Goal: Task Accomplishment & Management: Complete application form

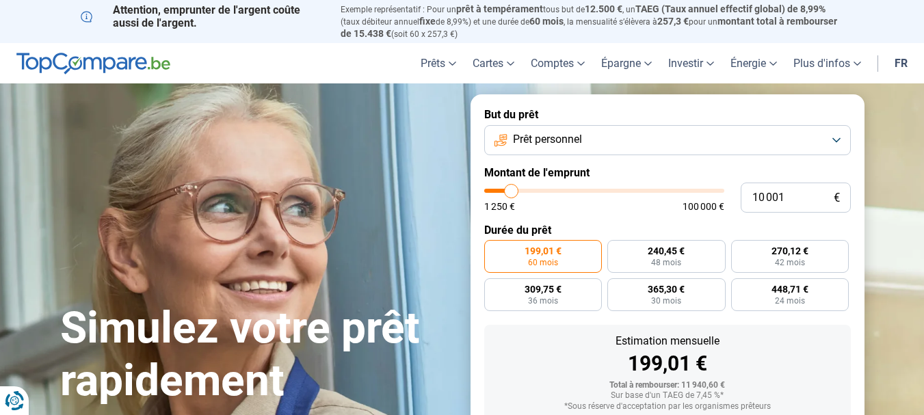
type input "62500"
click at [631, 190] on input "range" at bounding box center [604, 191] width 240 height 4
type input "62 500"
radio input "false"
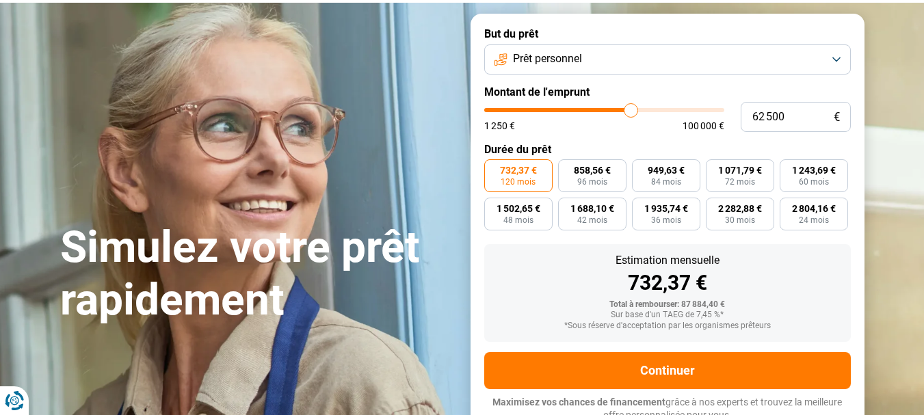
scroll to position [87, 0]
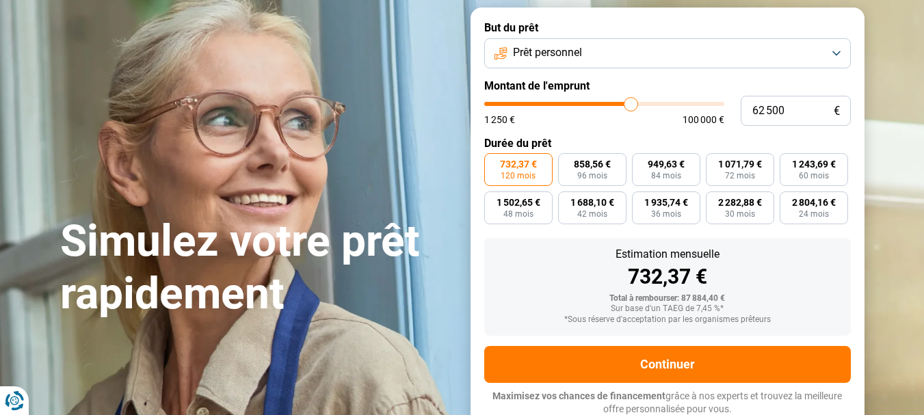
type input "61 500"
type input "61500"
type input "61 000"
type input "61000"
type input "60 750"
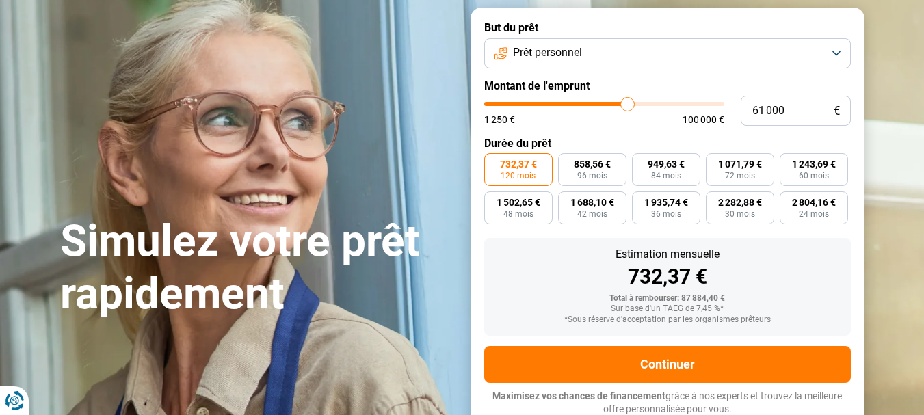
type input "60750"
type input "60 250"
type input "60250"
type input "60 000"
type input "60000"
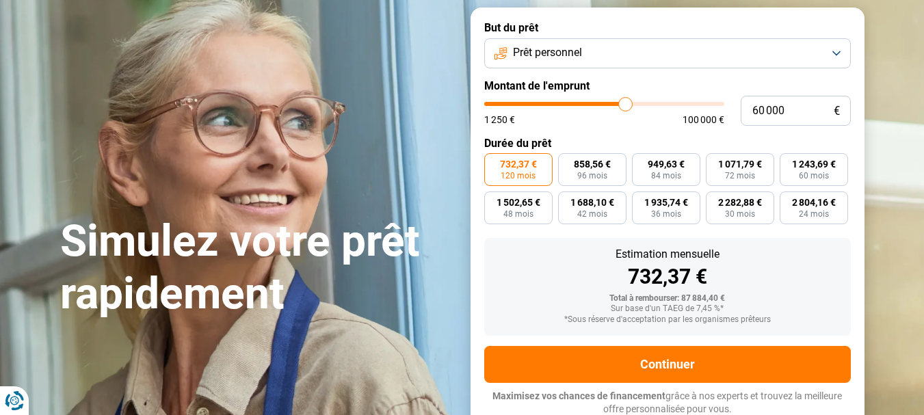
type input "59 500"
type input "59500"
type input "59 250"
type input "59250"
type input "59 000"
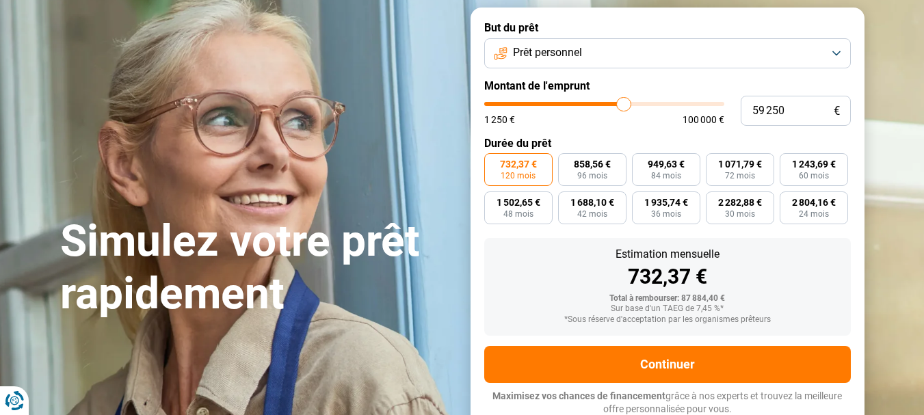
type input "59000"
type input "58 750"
type input "58750"
type input "58 000"
type input "58000"
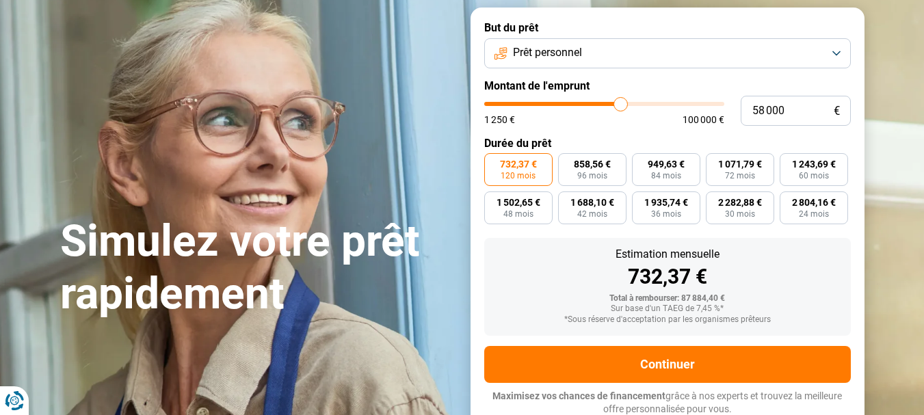
type input "57 500"
type input "57500"
type input "56 500"
type input "56500"
type input "56 250"
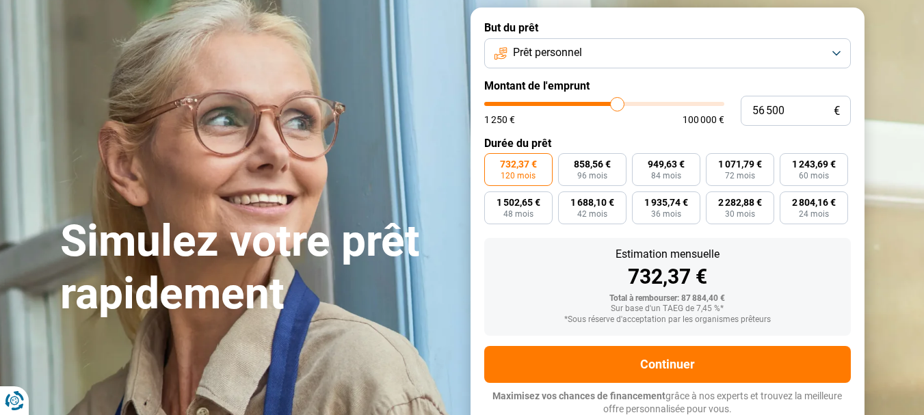
type input "56250"
type input "56 000"
type input "56000"
type input "55 500"
type input "55500"
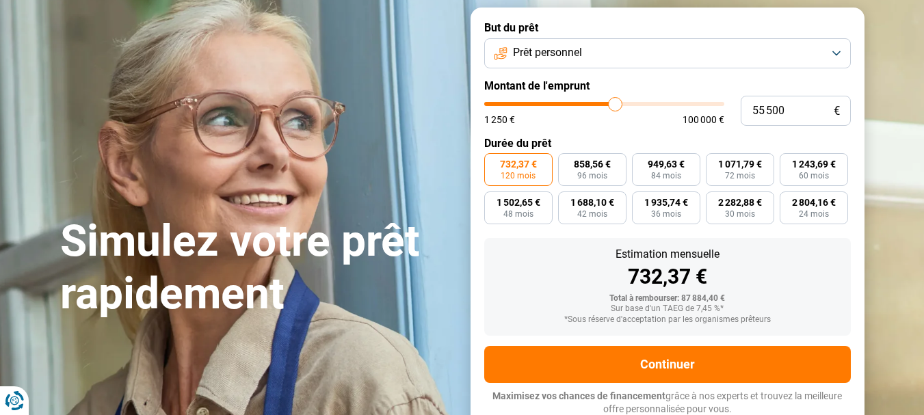
type input "55 000"
type input "55000"
type input "54 500"
type input "54500"
type input "54 000"
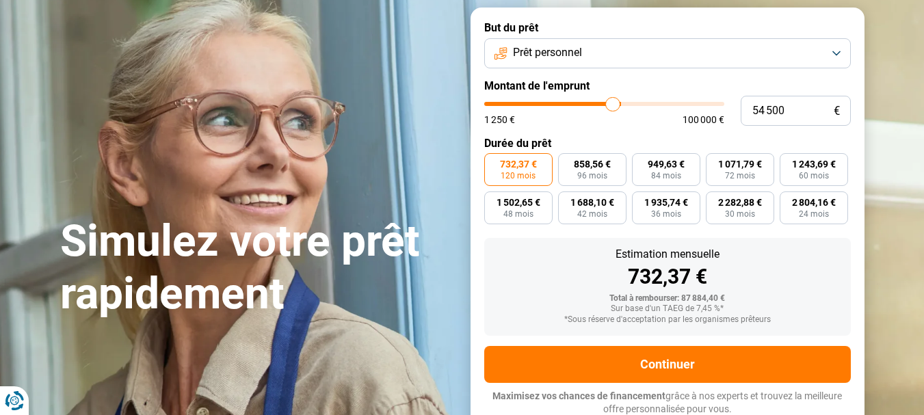
type input "54000"
type input "53 250"
type input "53250"
type input "52 750"
type input "52750"
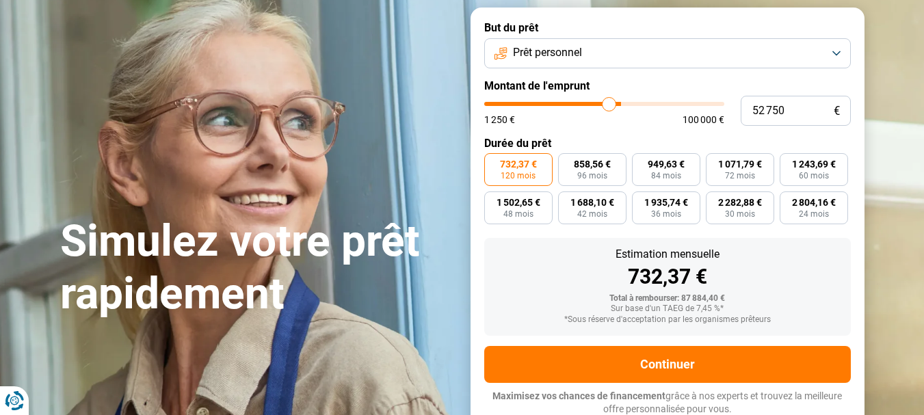
type input "52 500"
type input "52500"
type input "51 750"
type input "51750"
type input "51 500"
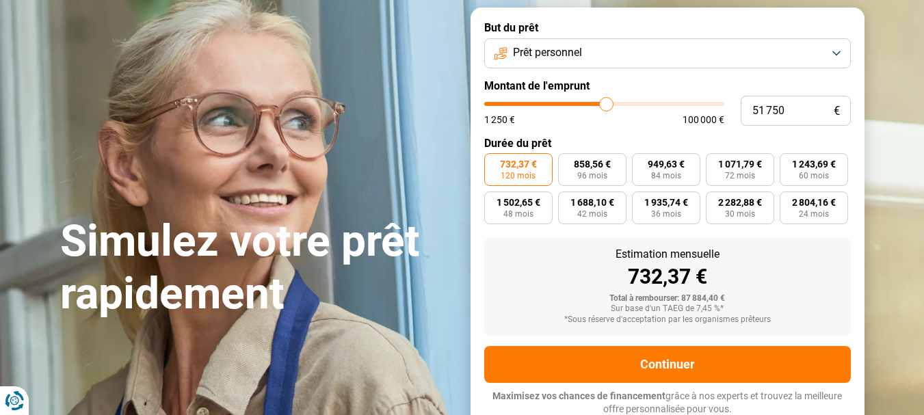
type input "51500"
type input "51 000"
type input "51000"
type input "50 000"
type input "50000"
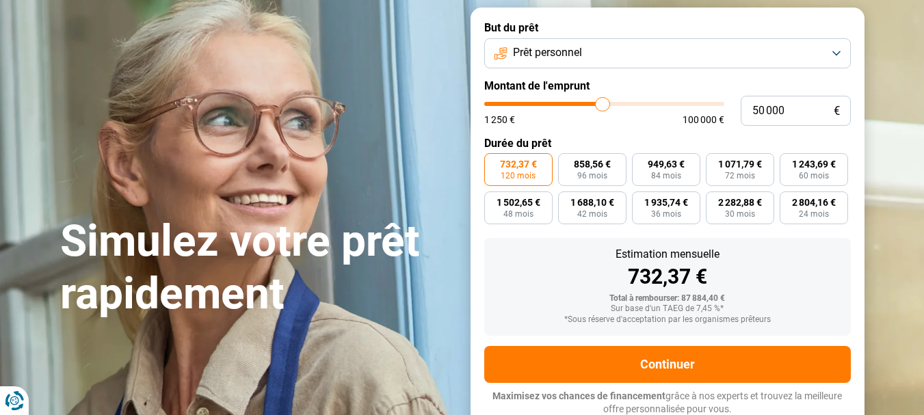
type input "49 500"
type input "49500"
type input "49 000"
type input "49000"
type input "48 750"
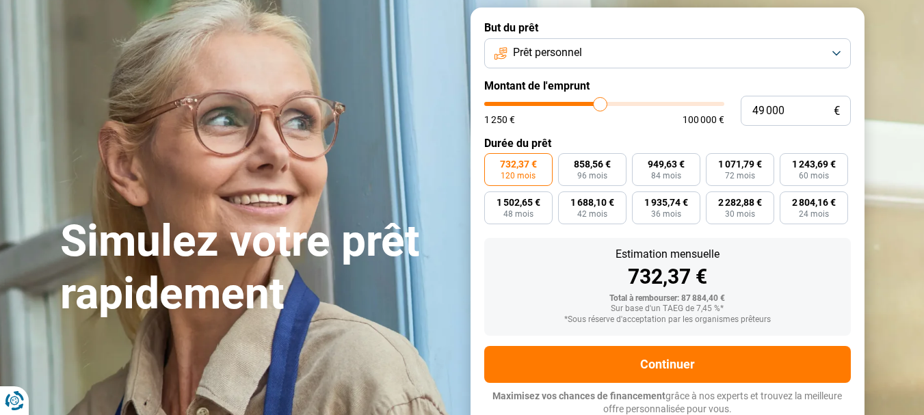
type input "48750"
type input "48 250"
type input "48250"
type input "47 500"
type input "47500"
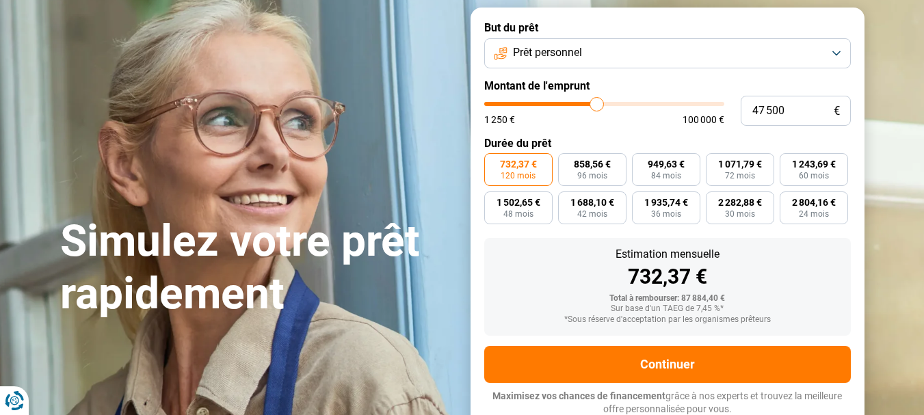
type input "47 250"
type input "47250"
type input "48 750"
type input "48750"
type input "48 250"
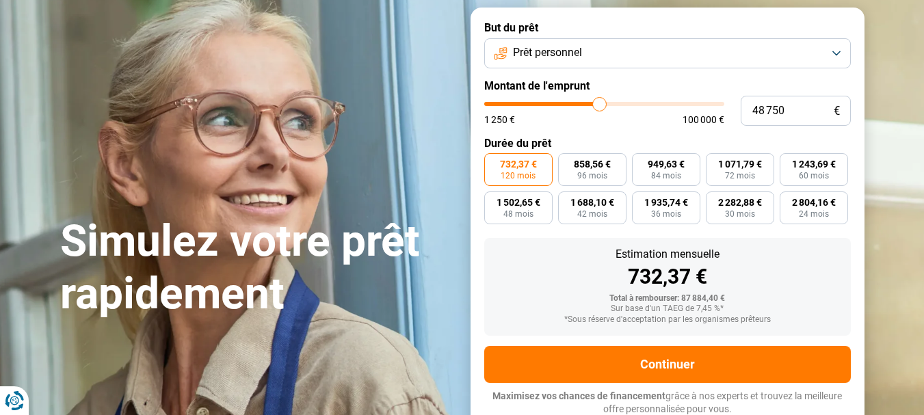
type input "48250"
type input "48 000"
type input "48000"
type input "47 500"
type input "47500"
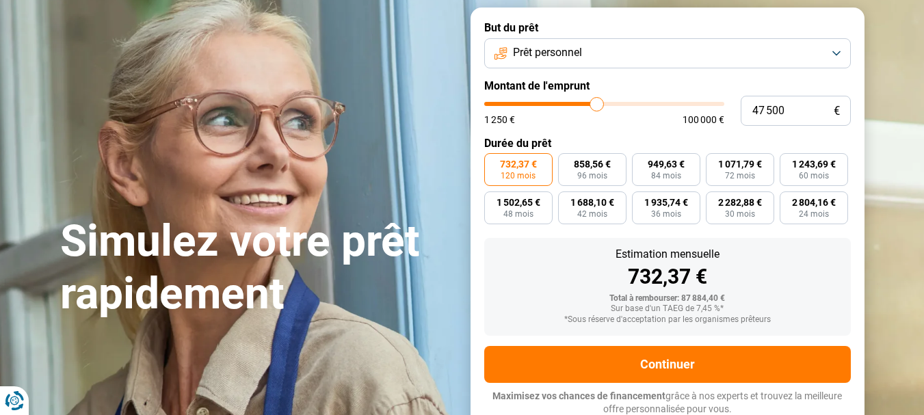
type input "46 750"
type input "46750"
type input "45 250"
type input "45250"
type input "44 500"
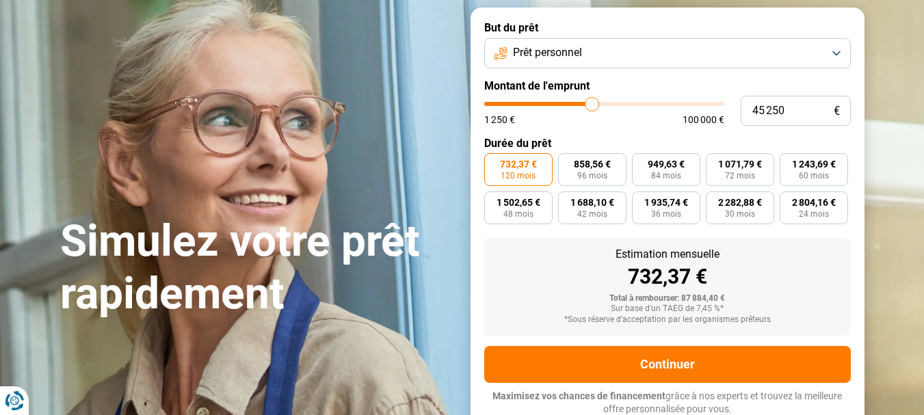
type input "44500"
type input "44 000"
type input "44000"
type input "43 500"
type input "43500"
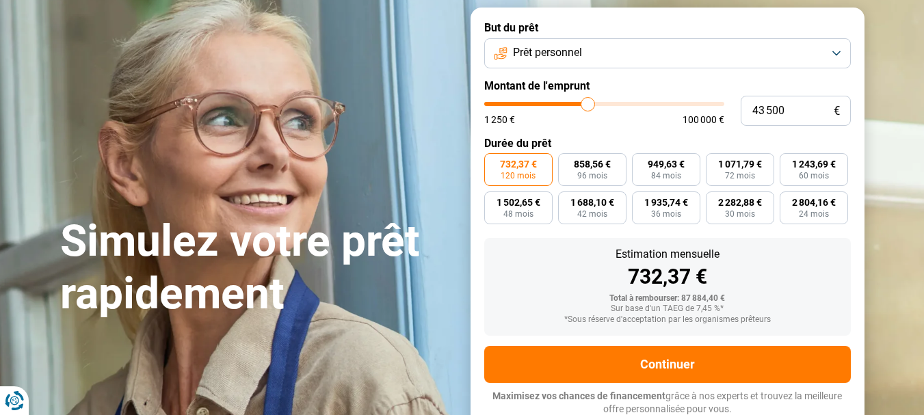
type input "42 750"
type input "42750"
type input "42 000"
type input "42000"
type input "41 250"
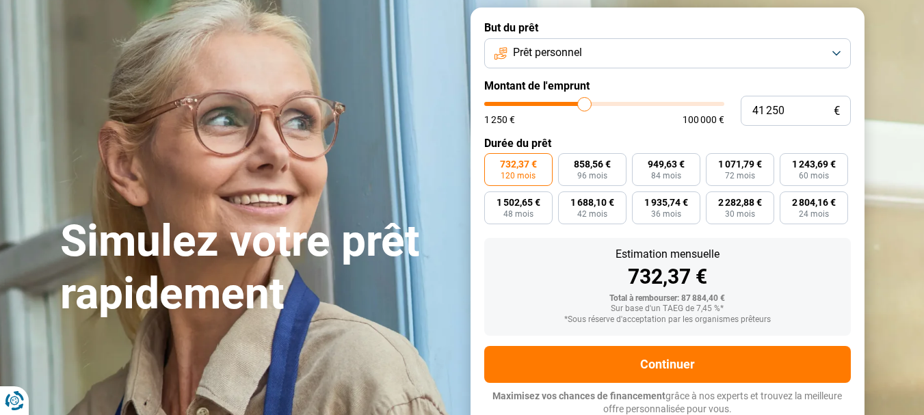
type input "41250"
type input "41 000"
type input "41000"
type input "40 750"
type input "40750"
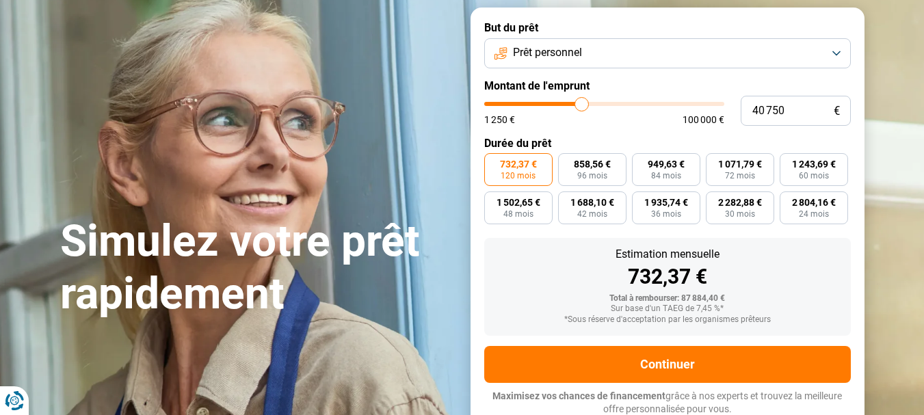
type input "40 000"
type input "40000"
type input "39 750"
type input "39750"
type input "39 500"
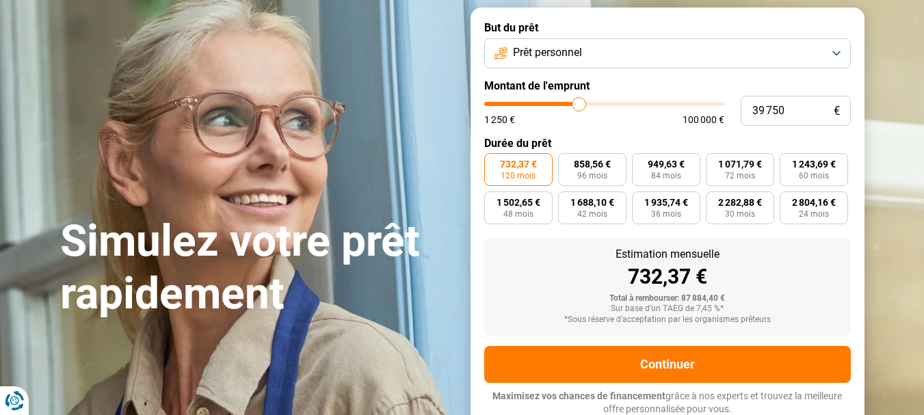
type input "39500"
type input "38 750"
type input "38750"
type input "38 500"
type input "38500"
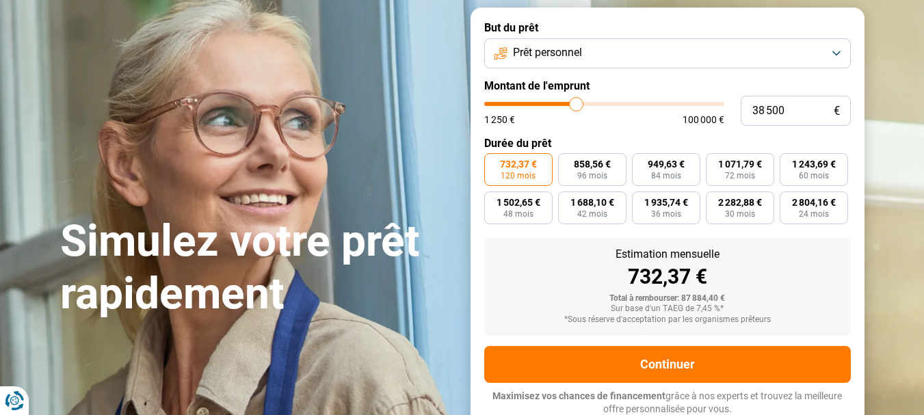
type input "38 250"
type input "38250"
type input "38 000"
type input "38000"
type input "37 750"
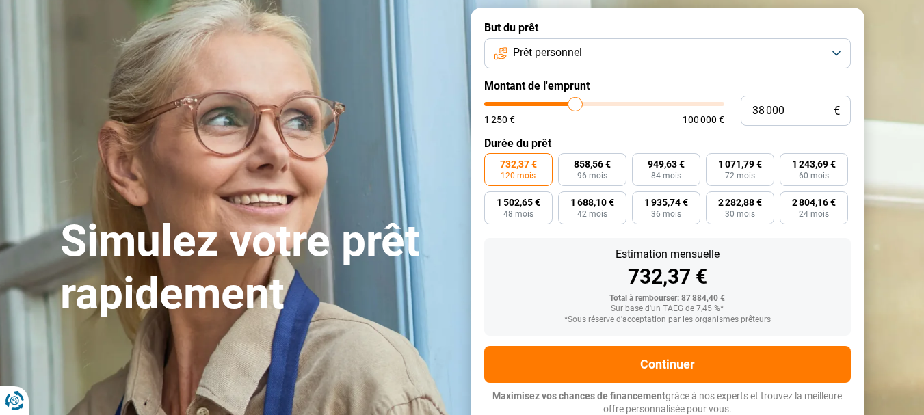
type input "37750"
type input "37 250"
type input "37250"
type input "36 750"
type input "36750"
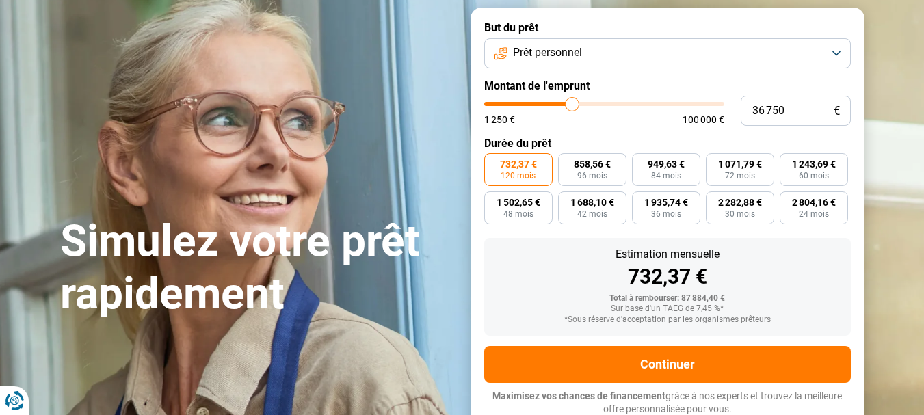
type input "36 500"
type input "36500"
type input "36 250"
type input "36250"
type input "35 750"
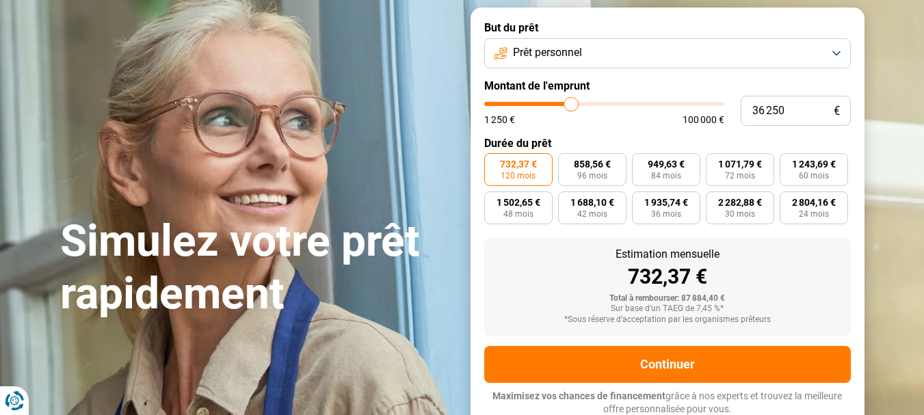
type input "35750"
type input "35 500"
type input "35500"
type input "35 250"
type input "35250"
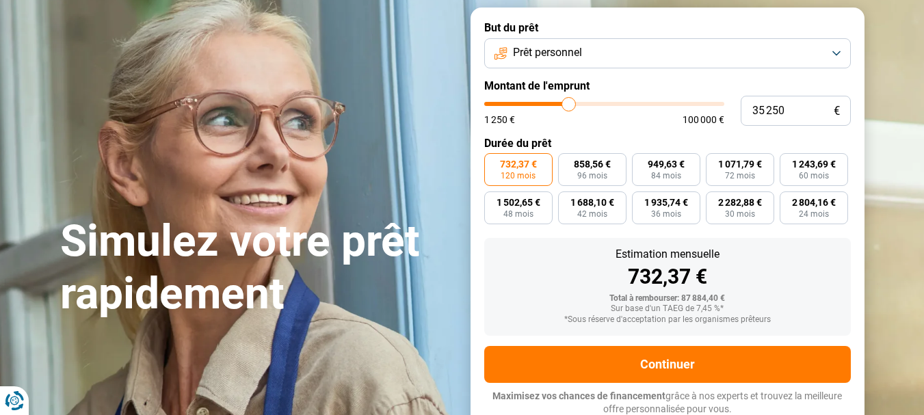
type input "35 000"
type input "35000"
type input "34 250"
type input "34250"
type input "34 000"
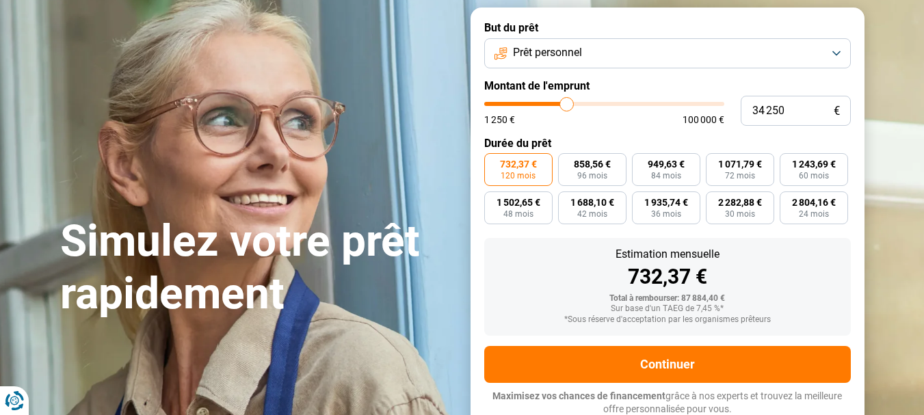
type input "34000"
type input "33 750"
type input "33750"
type input "33 500"
type input "33500"
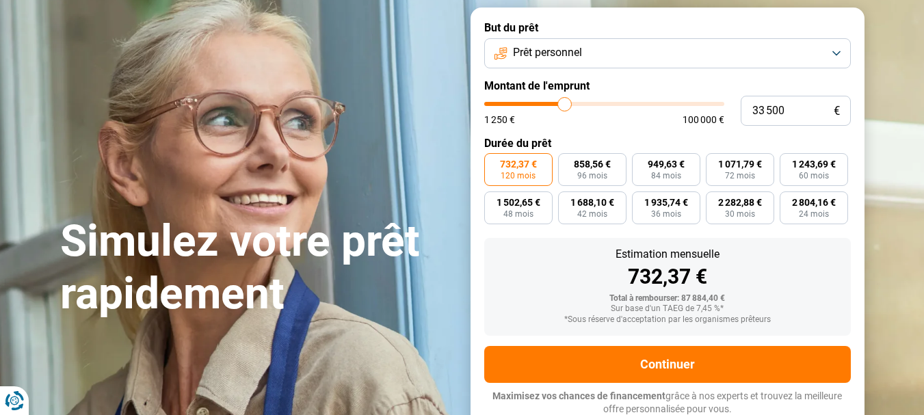
type input "33 250"
type input "33250"
type input "32 250"
type input "32250"
type input "31 750"
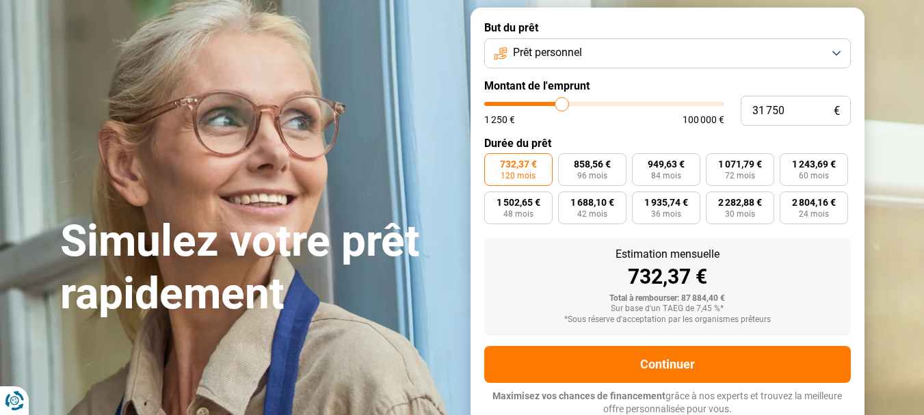
type input "31750"
type input "31 000"
type input "31000"
type input "30 750"
type input "30750"
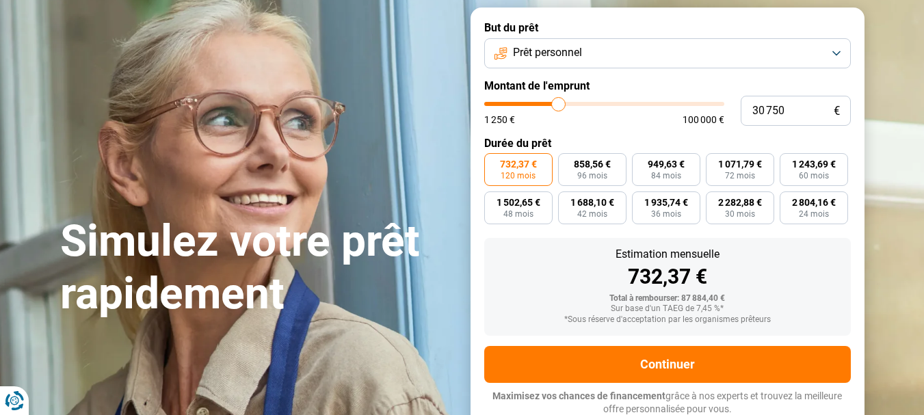
type input "30 500"
type input "30500"
type input "30 250"
type input "30250"
type input "29 750"
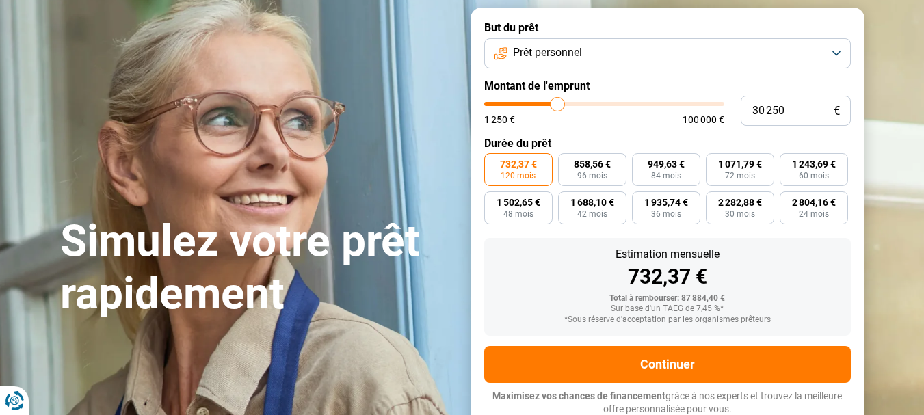
type input "29750"
type input "29 500"
type input "29500"
type input "29 250"
type input "29250"
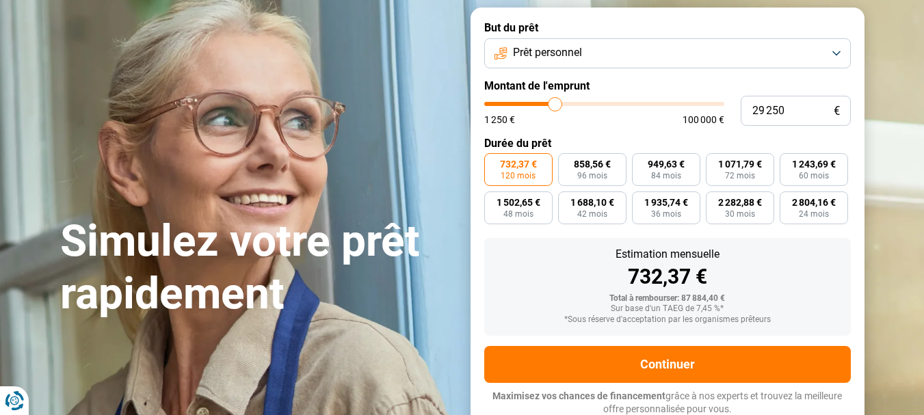
type input "29 000"
type input "29000"
type input "28 750"
type input "28750"
type input "28 000"
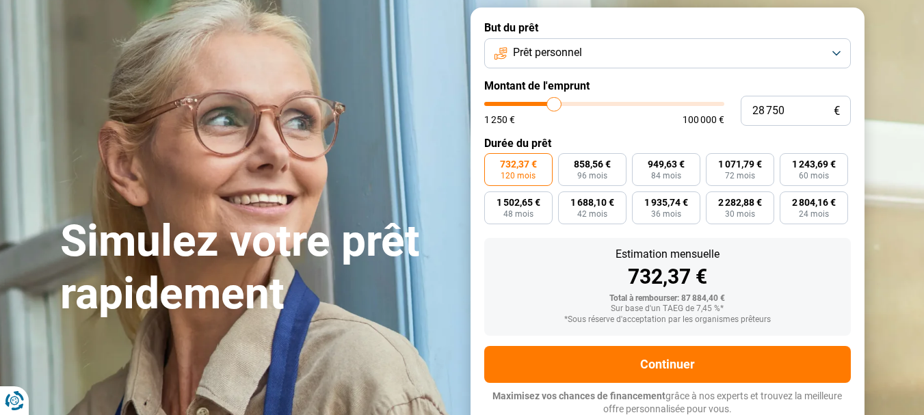
type input "28000"
type input "27 750"
type input "27750"
type input "26 750"
type input "26750"
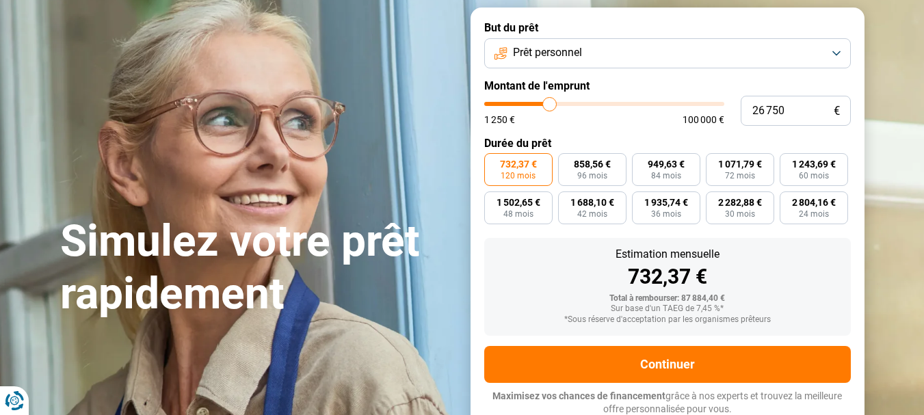
type input "26 250"
type input "26250"
type input "25 000"
type input "25000"
type input "24 750"
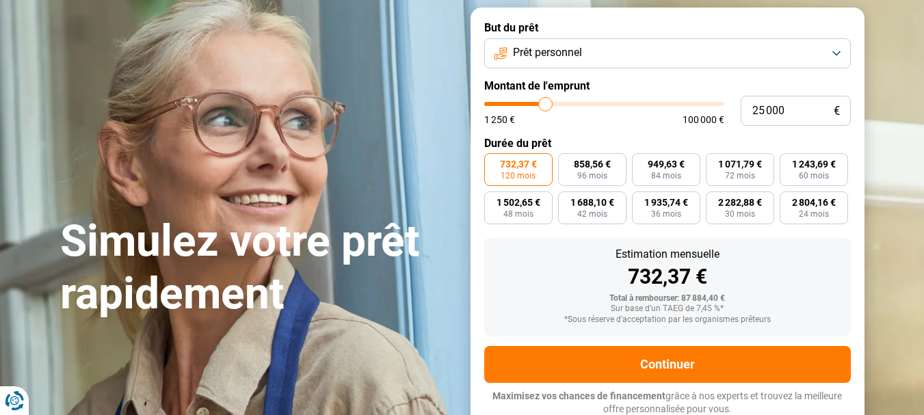
type input "24750"
type input "24 500"
type input "24500"
type input "24 250"
type input "24250"
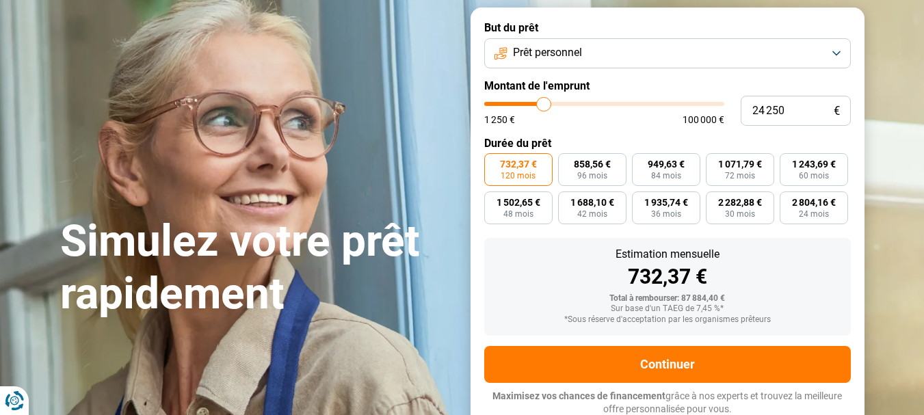
type input "23 750"
type input "23750"
type input "23 500"
type input "23500"
type input "23 250"
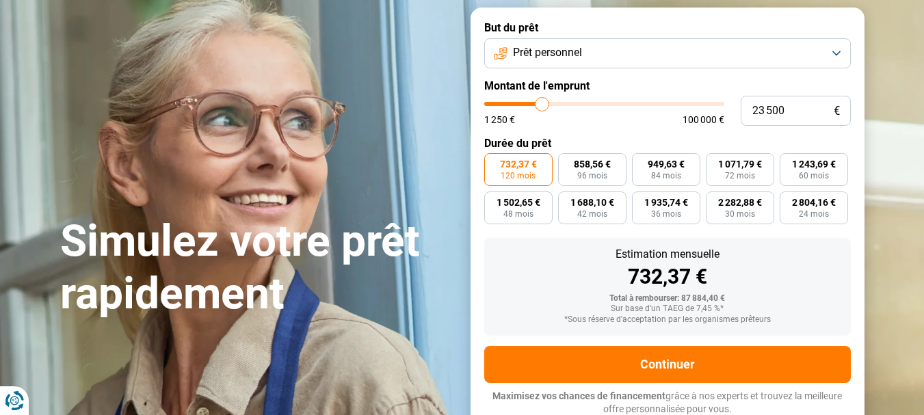
type input "23250"
type input "23 000"
type input "23000"
type input "22 750"
type input "22750"
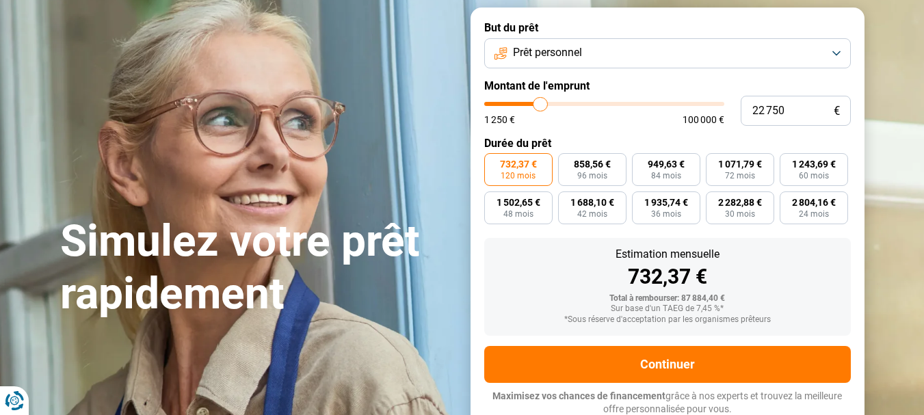
type input "22 250"
type input "22250"
type input "22 000"
type input "22000"
type input "21 750"
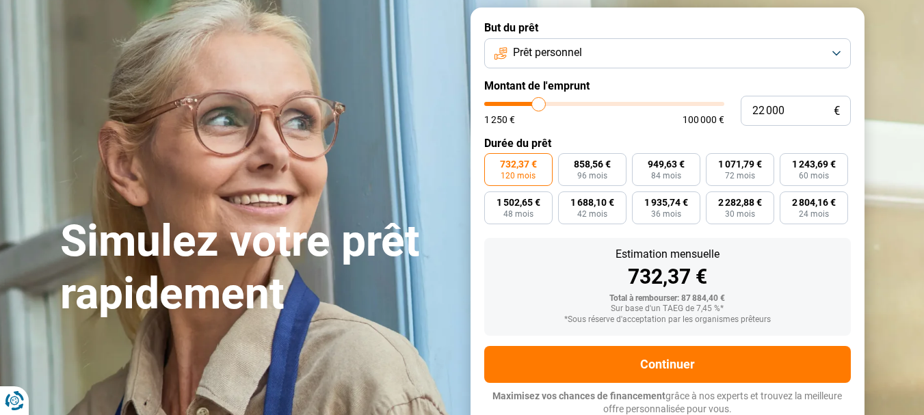
type input "21750"
type input "21 500"
type input "21500"
type input "21 250"
type input "21250"
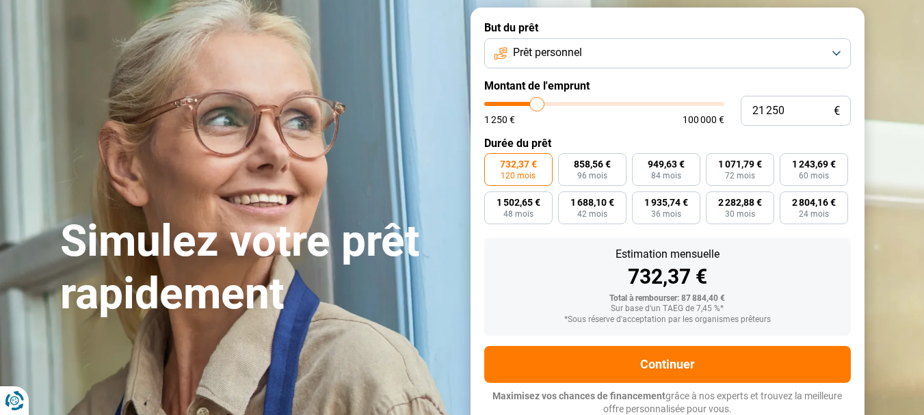
type input "20 750"
type input "20750"
type input "20 500"
type input "20500"
type input "20 250"
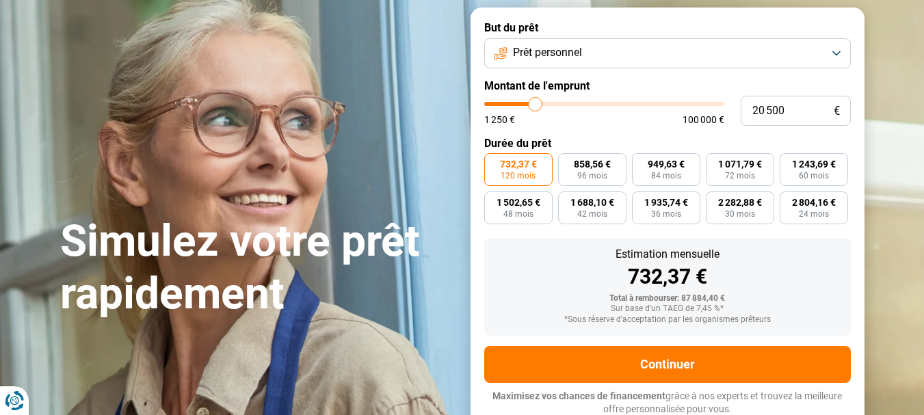
type input "20250"
type input "20 000"
drag, startPoint x: 629, startPoint y: 104, endPoint x: 530, endPoint y: 108, distance: 99.3
click at [530, 106] on input "range" at bounding box center [604, 104] width 240 height 4
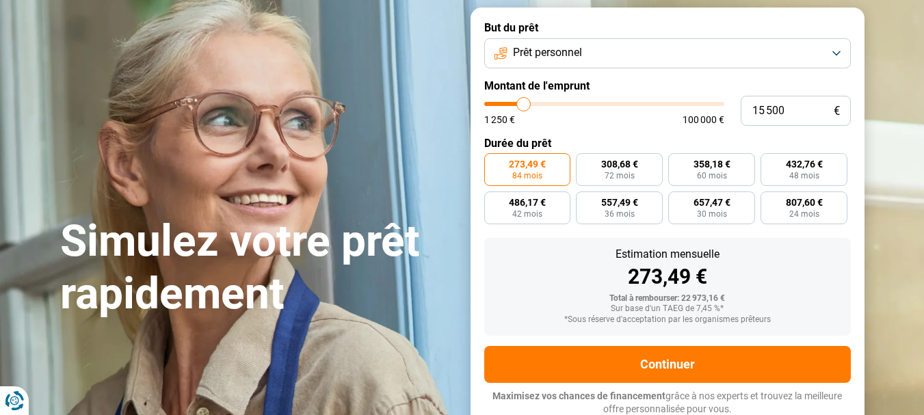
click at [524, 106] on input "range" at bounding box center [604, 104] width 240 height 4
click at [529, 105] on input "range" at bounding box center [604, 104] width 240 height 4
click at [521, 103] on input "range" at bounding box center [604, 104] width 240 height 4
click at [517, 103] on input "range" at bounding box center [604, 104] width 240 height 4
click at [518, 103] on input "range" at bounding box center [604, 104] width 240 height 4
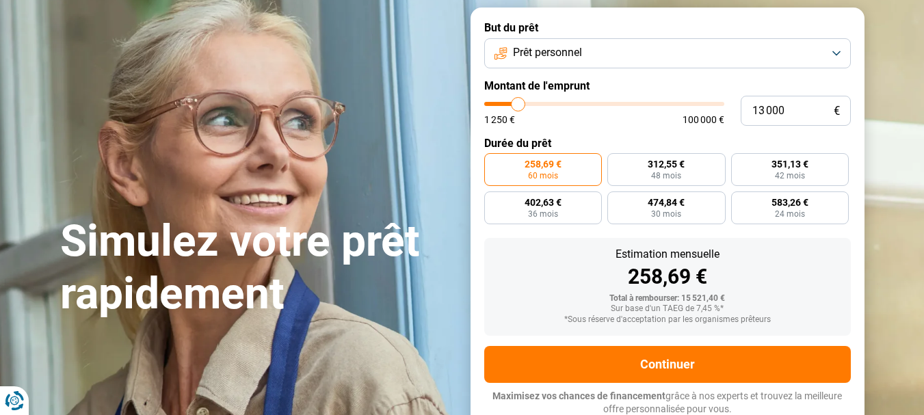
click at [524, 103] on input "range" at bounding box center [604, 104] width 240 height 4
click at [523, 103] on input "range" at bounding box center [604, 104] width 240 height 4
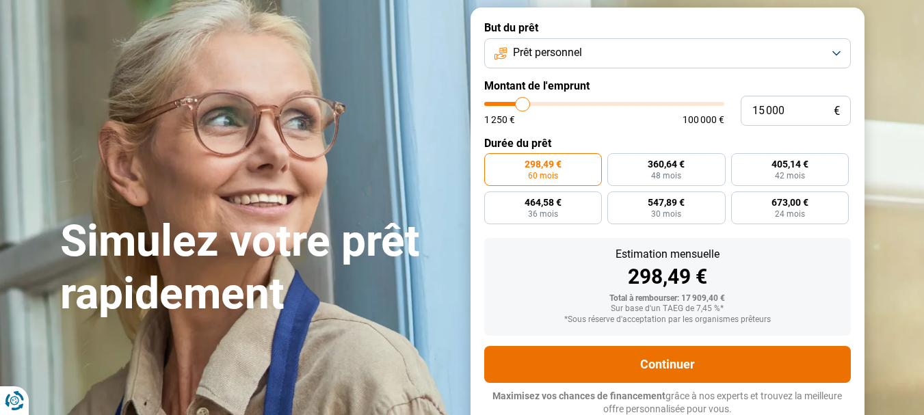
click at [675, 357] on button "Continuer" at bounding box center [667, 364] width 367 height 37
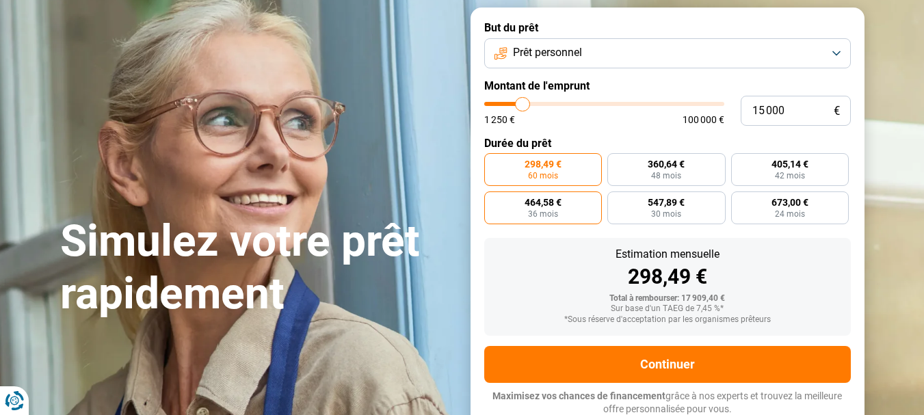
click at [535, 205] on span "464,58 €" at bounding box center [543, 203] width 37 height 10
click at [493, 200] on input "464,58 € 36 mois" at bounding box center [488, 196] width 9 height 9
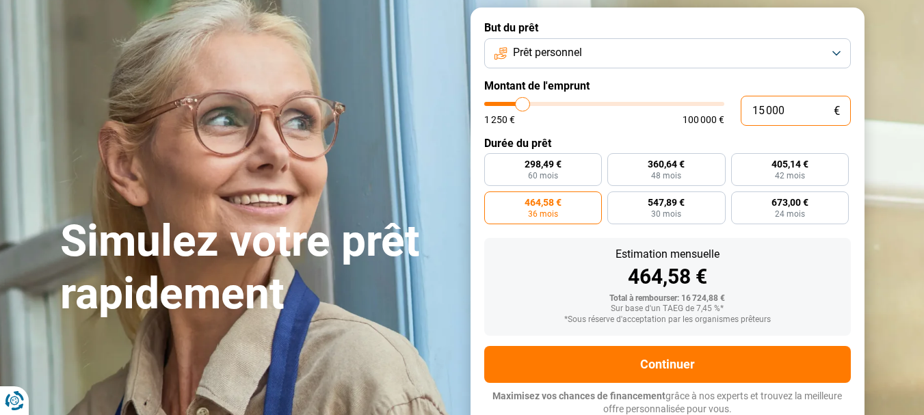
click at [764, 108] on input "15 000" at bounding box center [796, 111] width 110 height 30
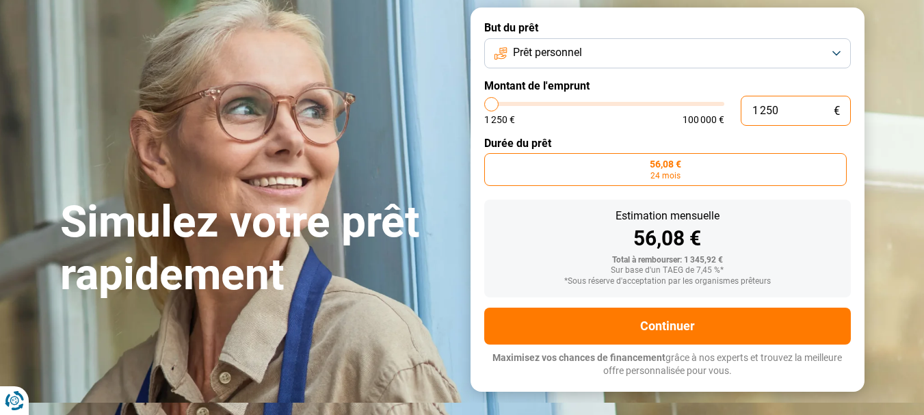
scroll to position [49, 0]
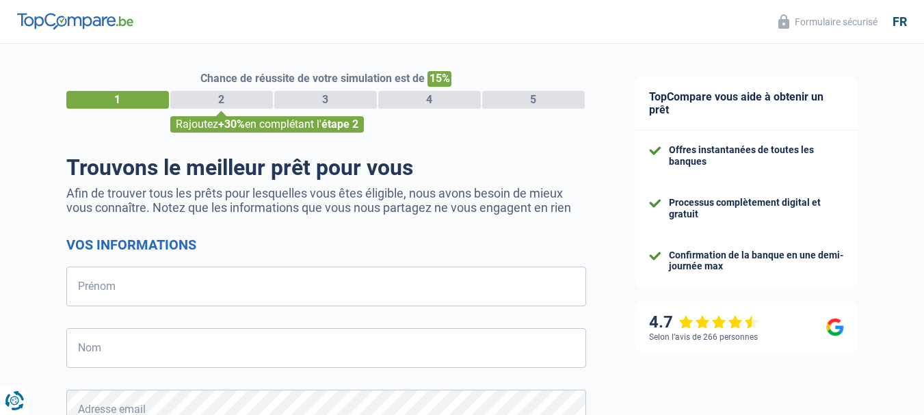
select select "32"
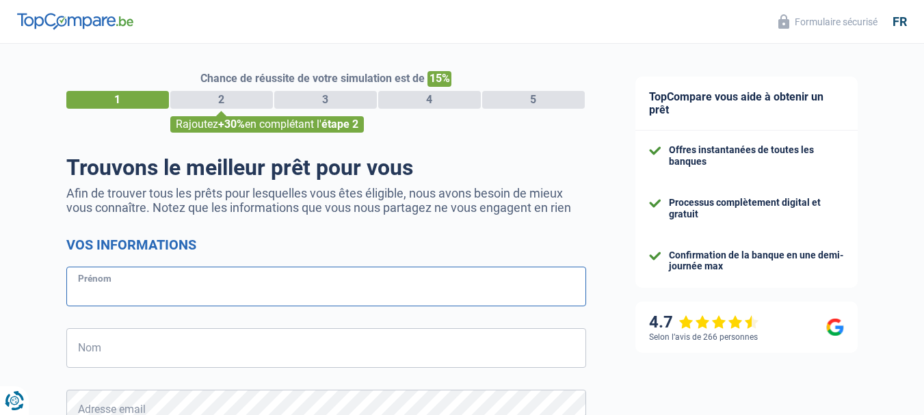
click at [492, 304] on input "Prénom" at bounding box center [326, 287] width 520 height 40
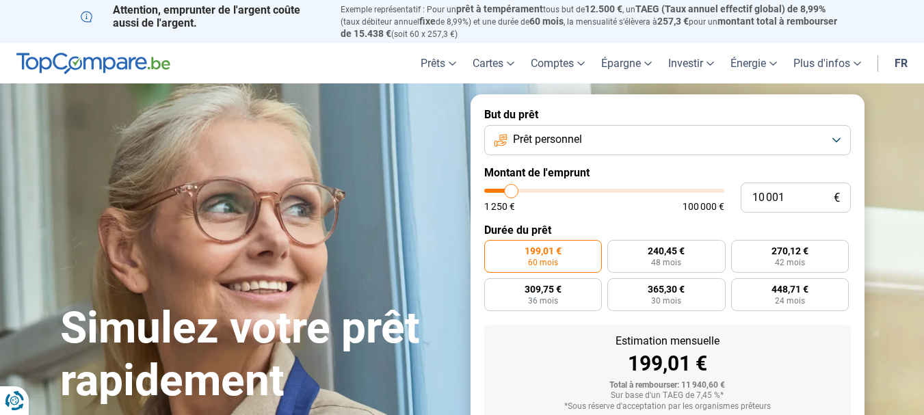
type input "22 250"
type input "22250"
click at [539, 189] on input "range" at bounding box center [604, 191] width 240 height 4
radio input "false"
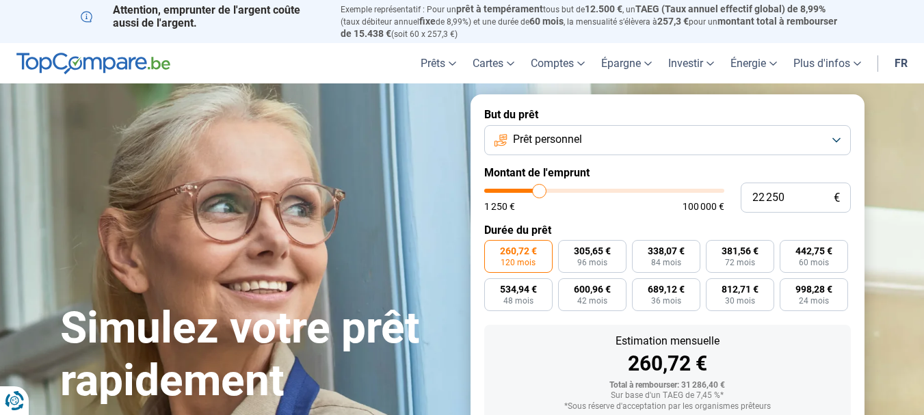
scroll to position [87, 0]
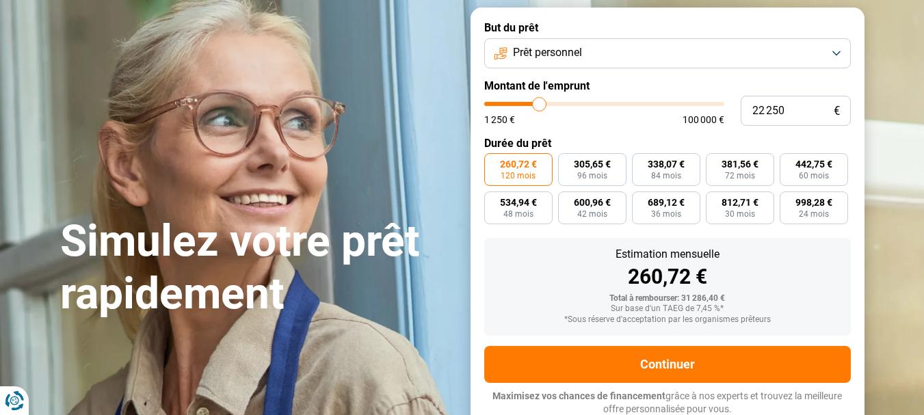
type input "18 250"
type input "18250"
click at [530, 103] on input "range" at bounding box center [604, 104] width 240 height 4
radio input "true"
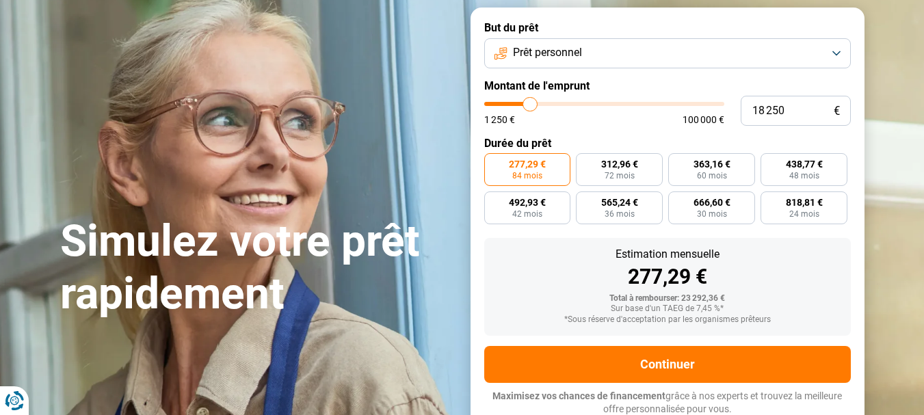
type input "18 000"
type input "18000"
type input "17 750"
type input "17750"
type input "17 500"
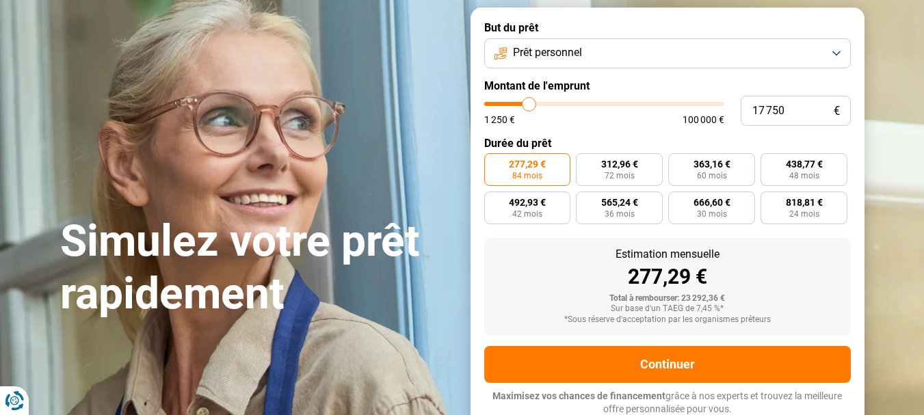
type input "17500"
type input "17 750"
type input "17750"
type input "18 000"
type input "18000"
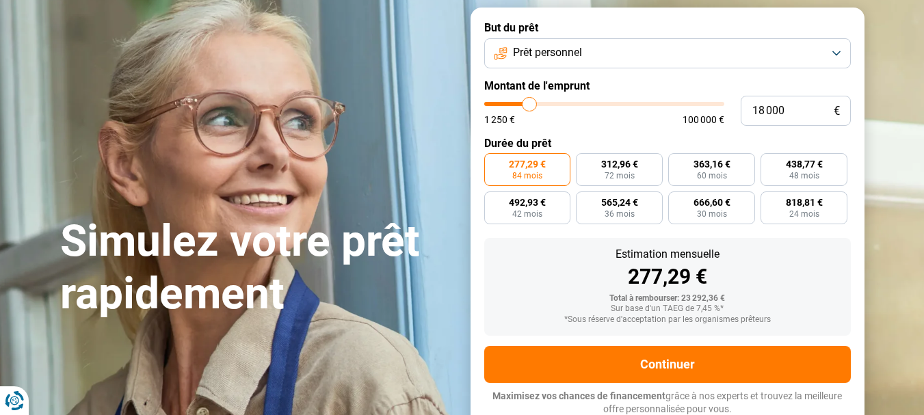
type input "18 500"
type input "18500"
type input "18 750"
type input "18750"
type input "18 500"
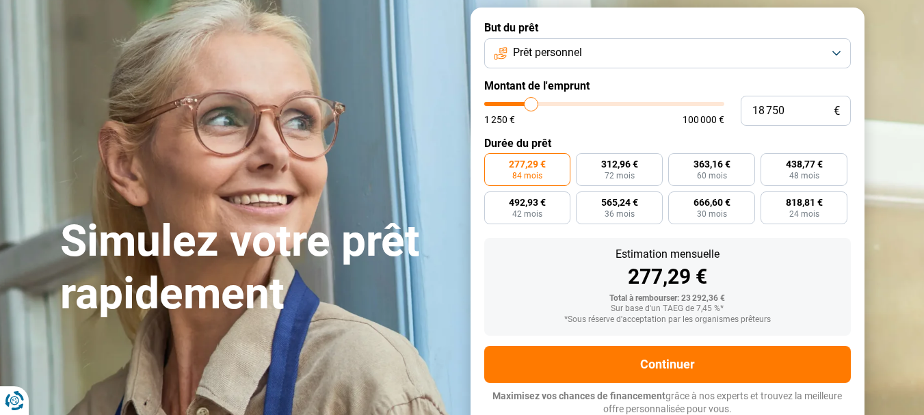
type input "18500"
type input "18 000"
type input "18000"
click at [530, 105] on input "range" at bounding box center [604, 104] width 240 height 4
click at [627, 200] on span "557,49 €" at bounding box center [619, 203] width 37 height 10
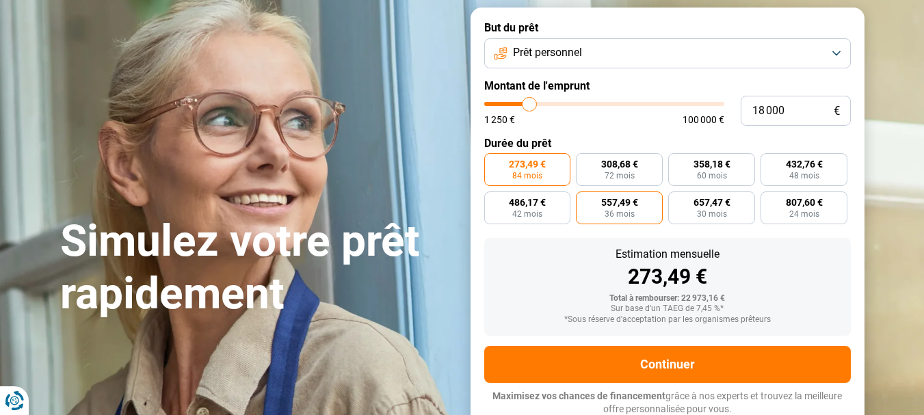
click at [585, 200] on input "557,49 € 36 mois" at bounding box center [580, 196] width 9 height 9
radio input "true"
type input "13 250"
type input "13250"
click at [518, 102] on input "range" at bounding box center [604, 104] width 240 height 4
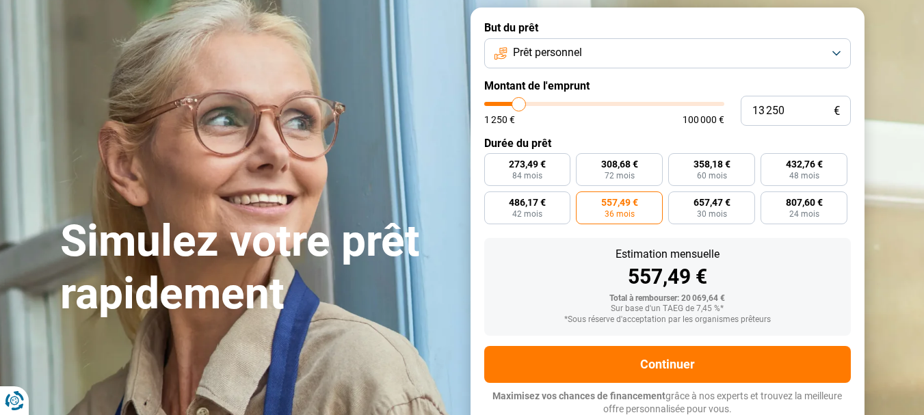
radio input "true"
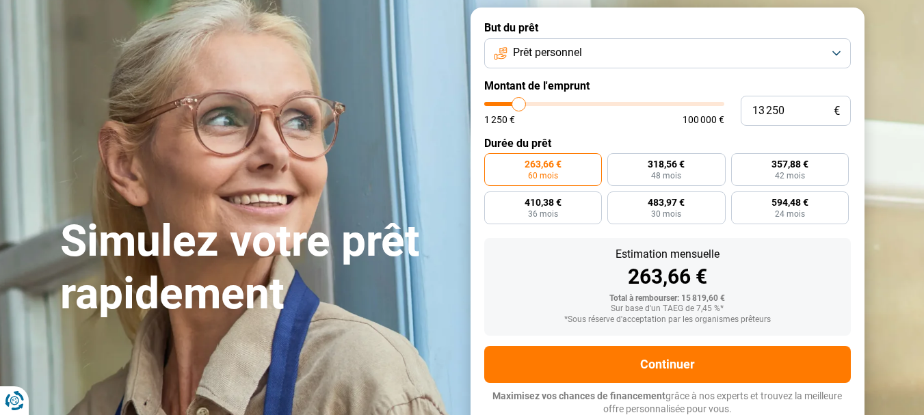
click at [523, 102] on input "range" at bounding box center [604, 104] width 240 height 4
click at [525, 103] on input "range" at bounding box center [604, 104] width 240 height 4
click at [526, 103] on input "range" at bounding box center [604, 104] width 240 height 4
type input "16 750"
type input "16750"
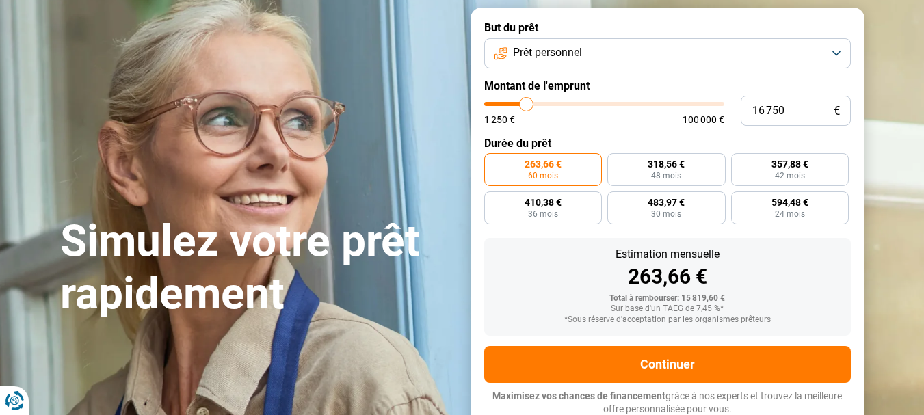
click at [527, 103] on input "range" at bounding box center [604, 104] width 240 height 4
radio input "false"
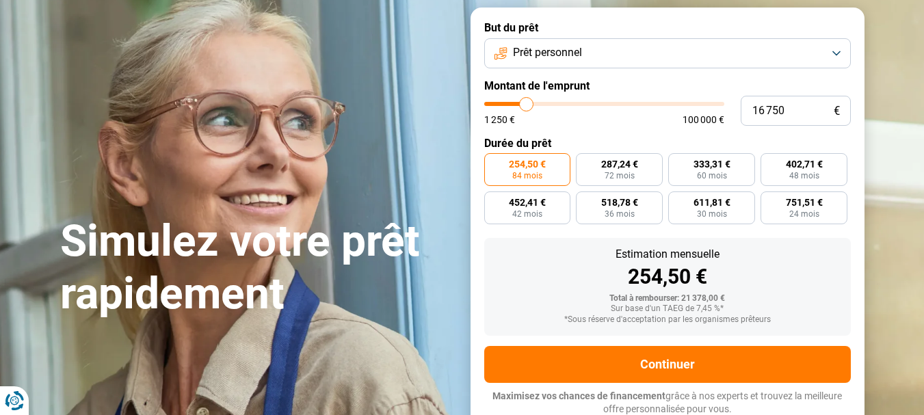
type input "16 250"
type input "16250"
type input "16 000"
type input "16000"
type input "15 750"
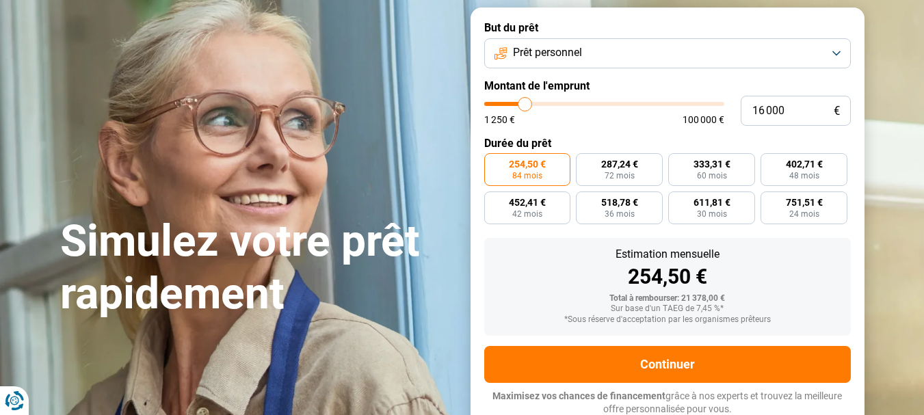
type input "15750"
type input "15 500"
type input "15500"
type input "15 000"
type input "15000"
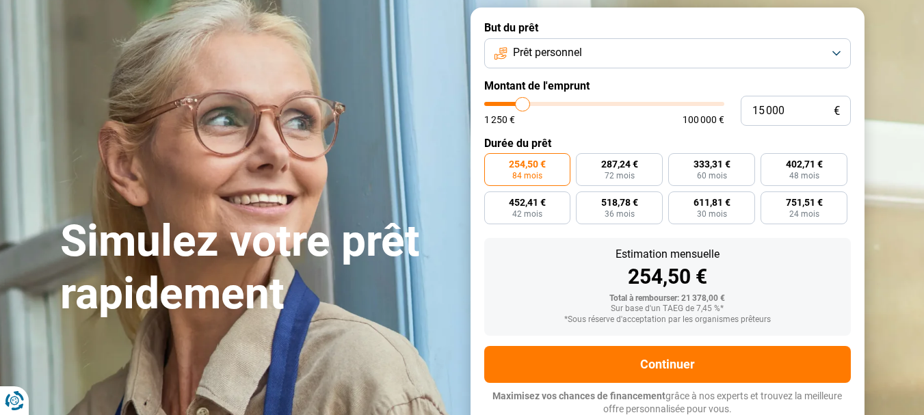
click at [523, 105] on input "range" at bounding box center [604, 104] width 240 height 4
radio input "true"
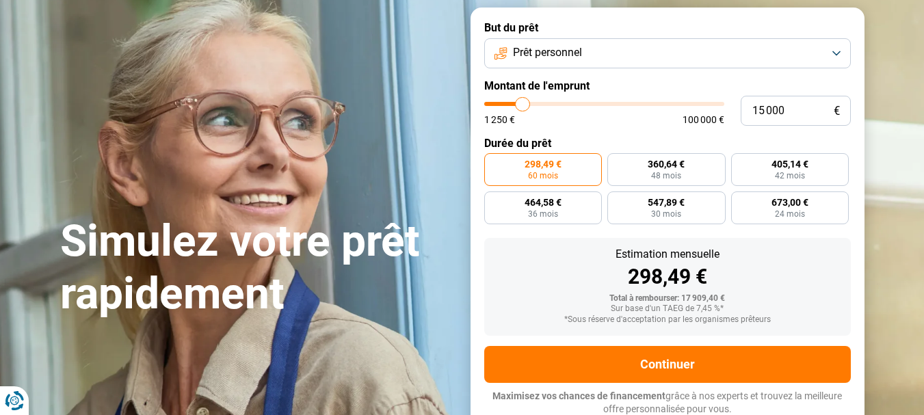
type input "16 000"
type input "16000"
type input "16 250"
type input "16250"
type input "16 500"
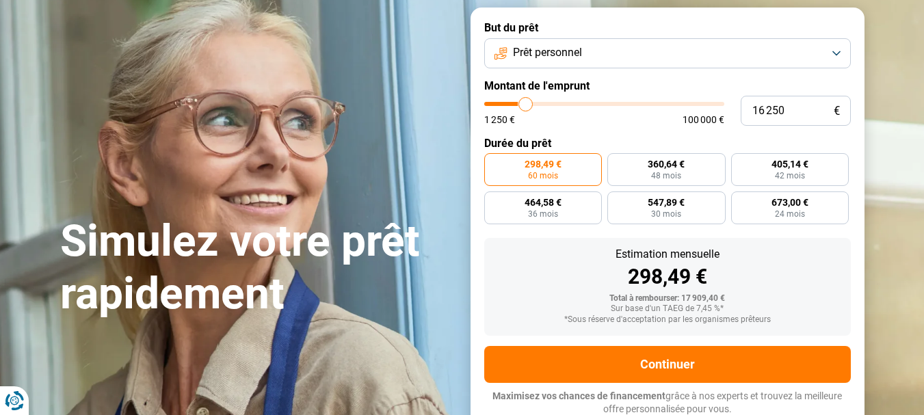
type input "16500"
type input "17 000"
type input "17000"
type input "17 250"
type input "17250"
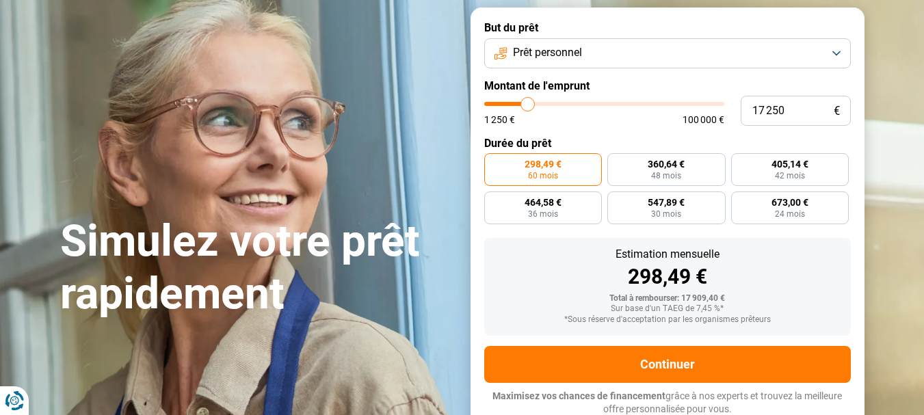
type input "17 500"
type input "17500"
type input "17 750"
type input "17750"
type input "18 000"
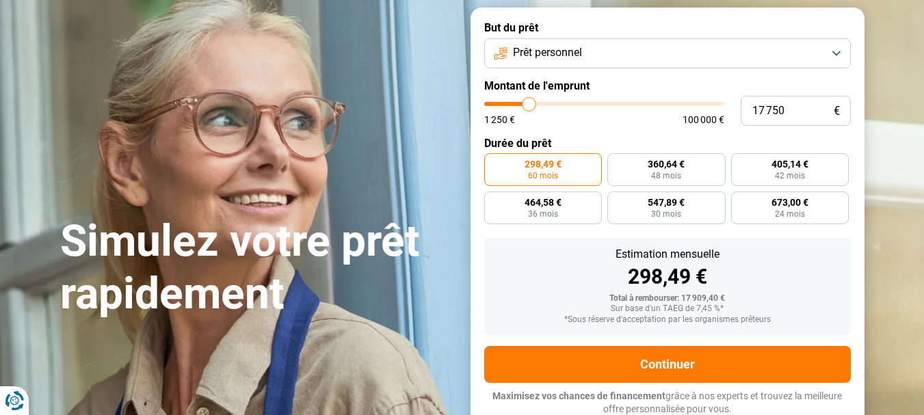
type input "18000"
type input "18 500"
type input "18500"
type input "18 750"
type input "18750"
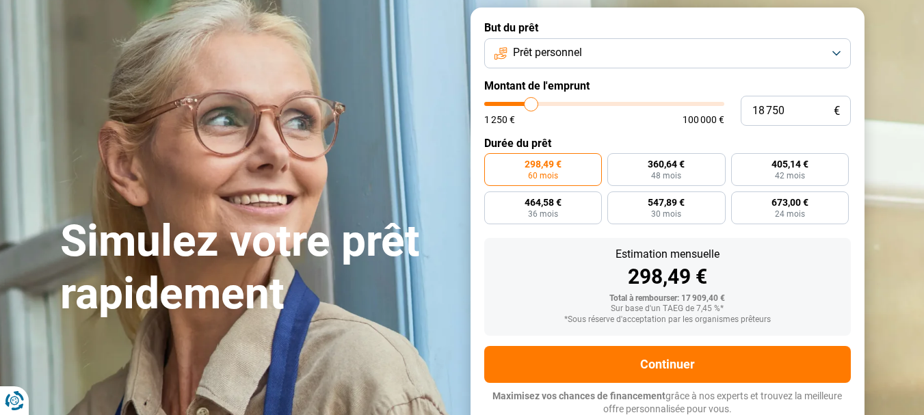
type input "19 000"
type input "19000"
type input "19 250"
type input "19250"
type input "19 750"
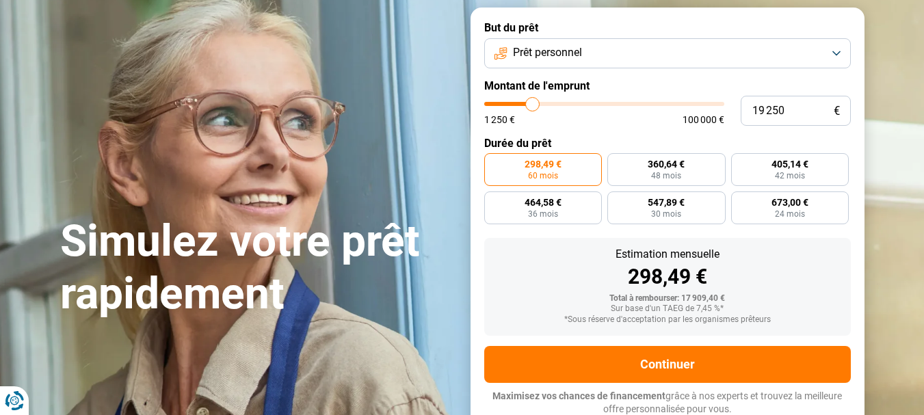
type input "19750"
type input "20 000"
type input "20000"
type input "20 500"
type input "20500"
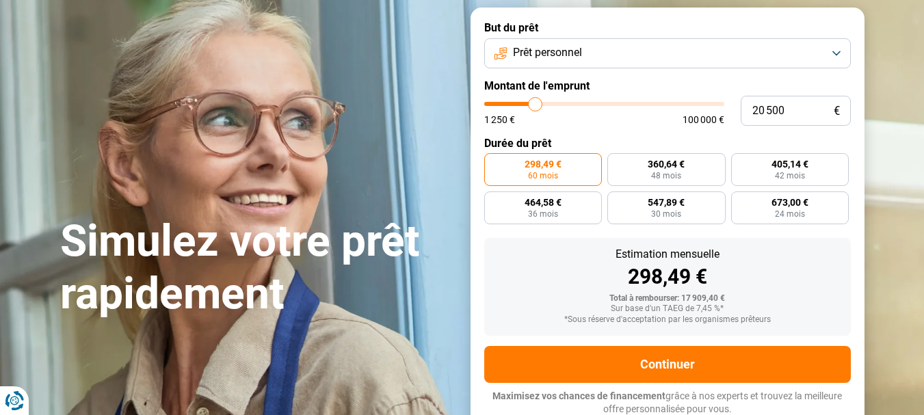
type input "20 750"
type input "20750"
type input "21 250"
type input "21250"
type input "21 750"
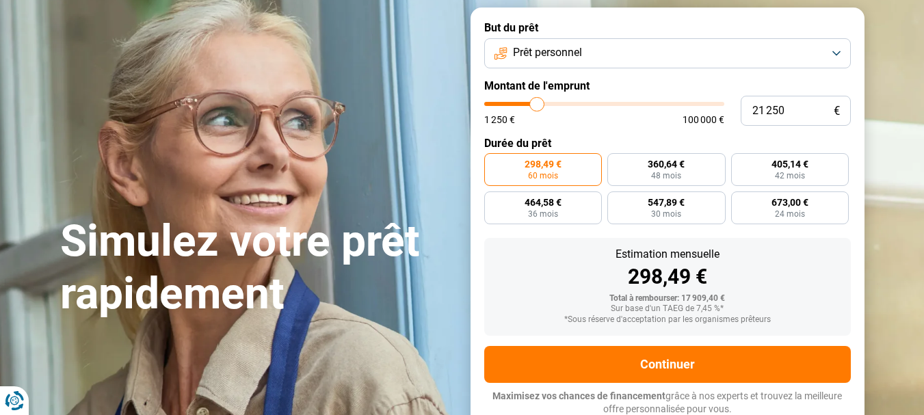
type input "21750"
type input "22 250"
type input "22250"
type input "22 750"
type input "22750"
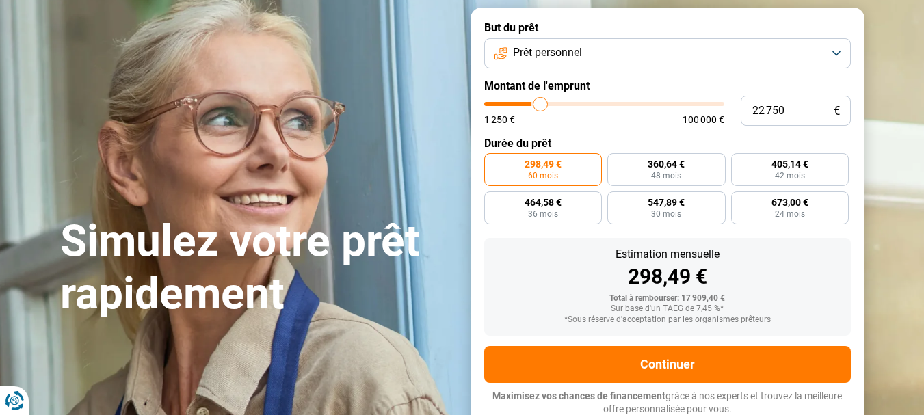
type input "23 000"
type input "23000"
type input "22 750"
type input "22750"
type input "23 000"
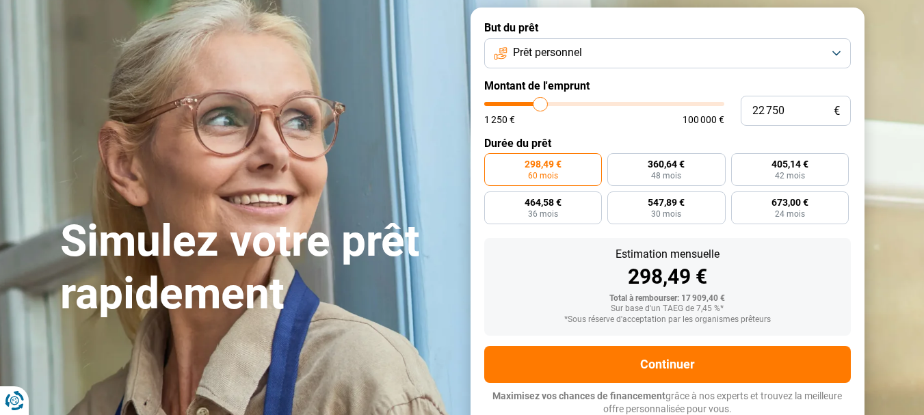
type input "23000"
type input "23 250"
type input "23250"
type input "23 500"
type input "23500"
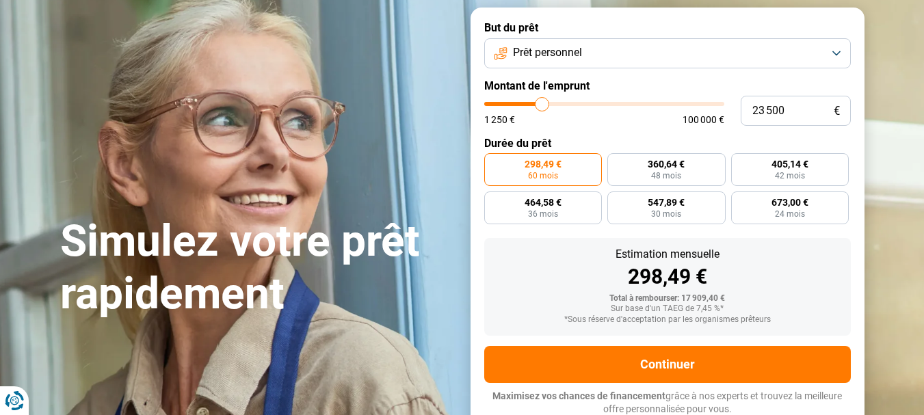
type input "23 750"
type input "23750"
type input "24 250"
type input "24250"
type input "23 750"
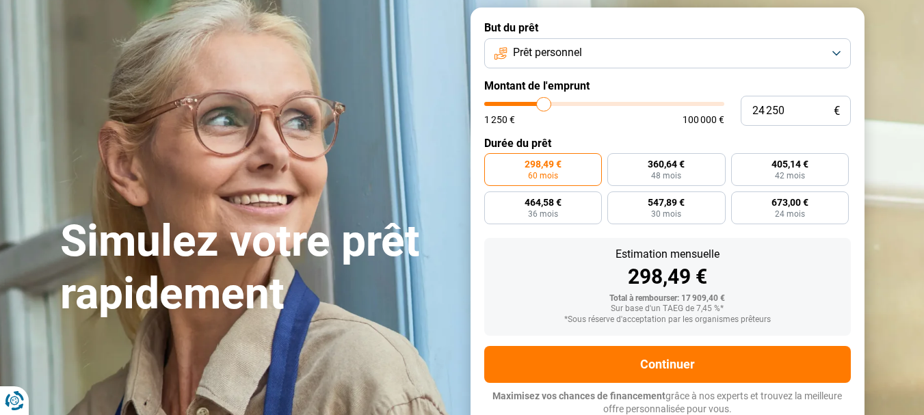
type input "23750"
type input "23 500"
type input "23500"
type input "23 250"
type input "23250"
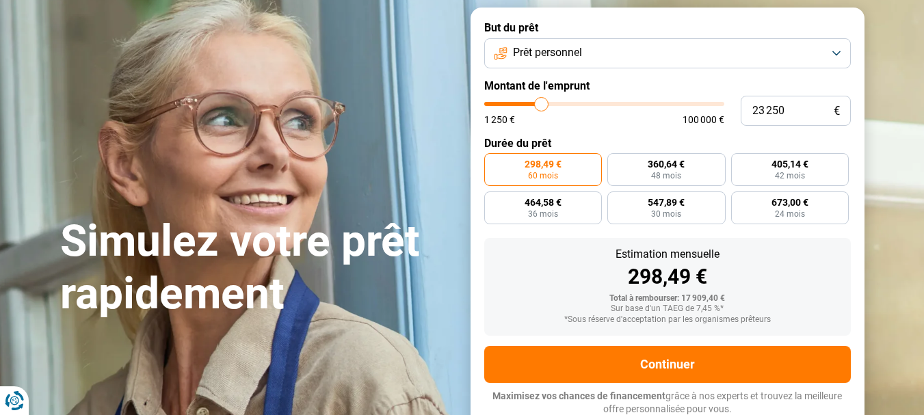
type input "23 000"
type input "23000"
type input "22 750"
type input "22750"
type input "22 250"
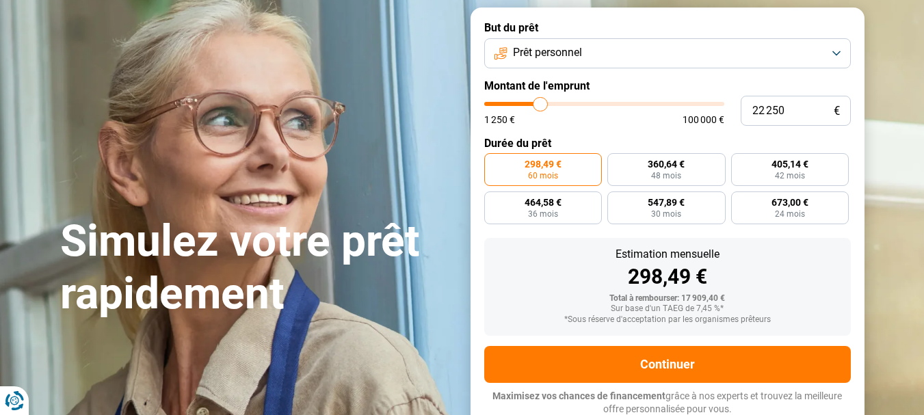
type input "22250"
type input "22 000"
type input "22000"
type input "21 750"
type input "21750"
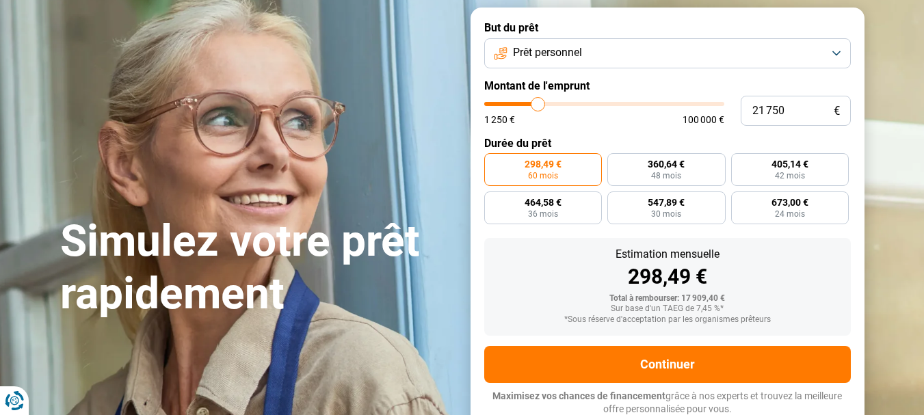
type input "21 500"
type input "21500"
type input "20 750"
type input "20750"
type input "20 500"
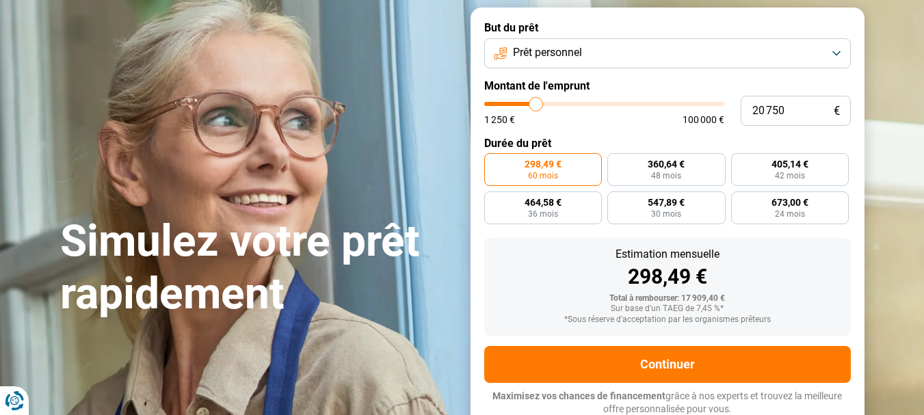
type input "20500"
type input "20 250"
type input "20250"
type input "20 000"
type input "20000"
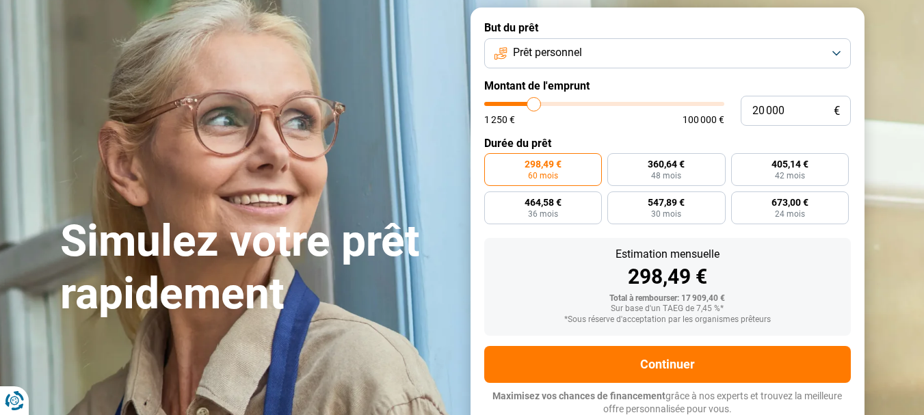
type input "19 750"
type input "19750"
type input "20 000"
type input "20000"
type input "20 250"
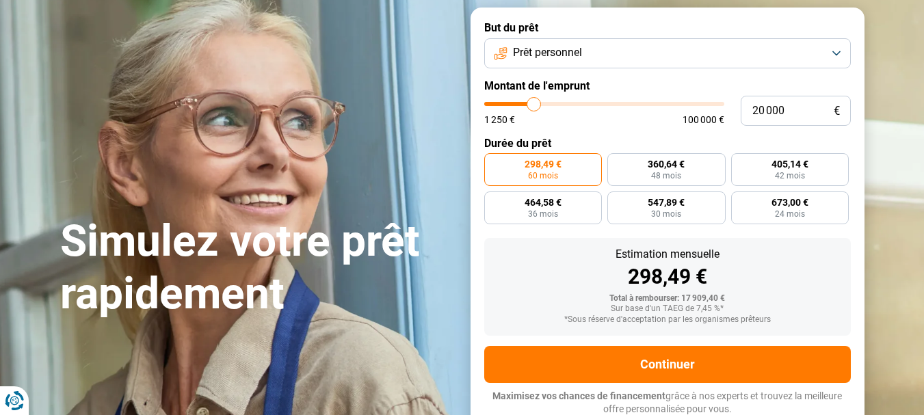
type input "20250"
type input "20 000"
type input "20000"
type input "19 750"
type input "19750"
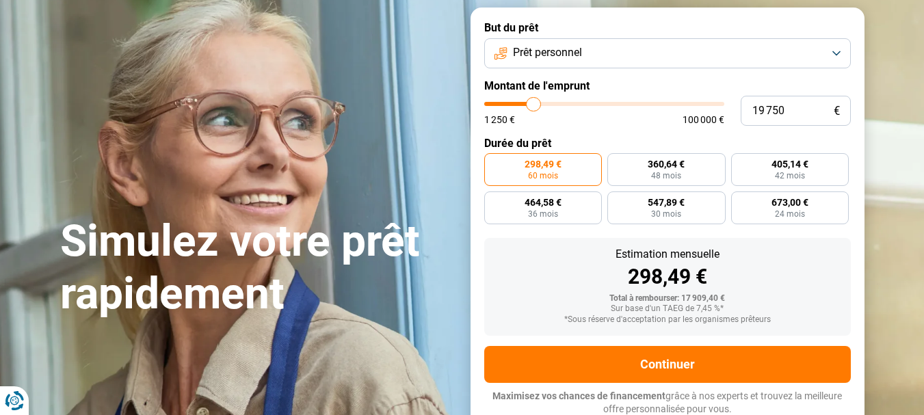
type input "20 000"
drag, startPoint x: 525, startPoint y: 105, endPoint x: 534, endPoint y: 111, distance: 10.8
type input "20000"
click at [534, 106] on input "range" at bounding box center [604, 104] width 240 height 4
radio input "false"
